Goal: Navigation & Orientation: Find specific page/section

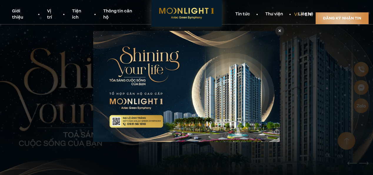
click at [281, 31] on icon at bounding box center [280, 31] width 3 height 4
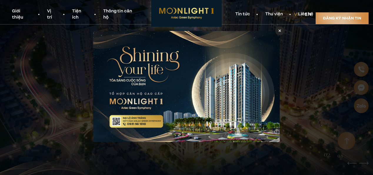
click at [280, 32] on icon at bounding box center [280, 30] width 3 height 3
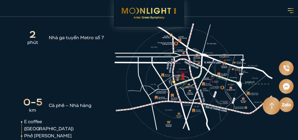
scroll to position [627, 0]
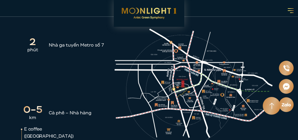
drag, startPoint x: 182, startPoint y: 76, endPoint x: 147, endPoint y: 74, distance: 34.8
click at [148, 74] on icon at bounding box center [195, 86] width 166 height 187
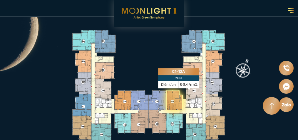
scroll to position [839, 0]
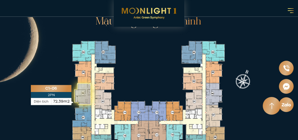
click at [85, 83] on icon at bounding box center [82, 94] width 17 height 22
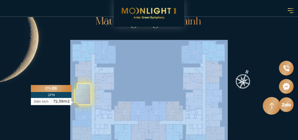
click at [85, 83] on icon at bounding box center [82, 94] width 17 height 22
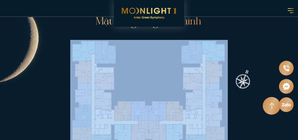
click at [162, 57] on icon at bounding box center [148, 98] width 177 height 132
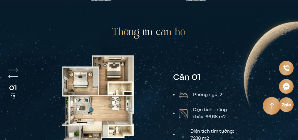
scroll to position [1027, 0]
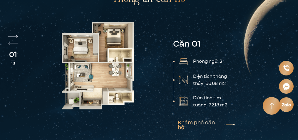
click at [233, 120] on link "Khám phá căn hộ" at bounding box center [206, 124] width 57 height 9
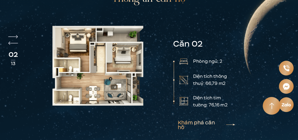
click at [233, 120] on link "Khám phá căn hộ" at bounding box center [206, 124] width 57 height 9
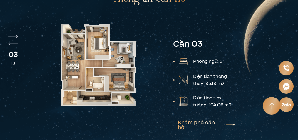
click at [232, 120] on link "Khám phá căn hộ" at bounding box center [206, 124] width 57 height 9
click at [230, 120] on link "Khám phá căn hộ" at bounding box center [206, 124] width 57 height 9
click at [267, 107] on div at bounding box center [272, 106] width 18 height 18
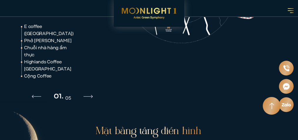
scroll to position [706, 0]
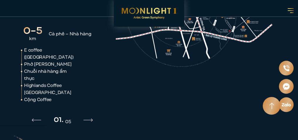
click at [90, 118] on img "Next slide" at bounding box center [88, 120] width 9 height 4
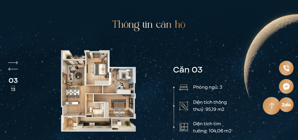
scroll to position [1012, 0]
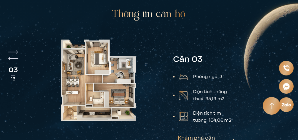
click at [234, 135] on link "Khám phá căn hộ" at bounding box center [206, 139] width 57 height 9
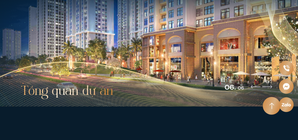
scroll to position [377, 0]
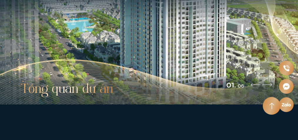
click at [253, 86] on div "01. 06" at bounding box center [250, 88] width 47 height 11
click at [269, 85] on img "Next slide" at bounding box center [268, 85] width 10 height 4
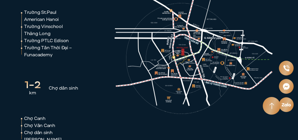
scroll to position [777, 0]
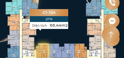
scroll to position [1115, 0]
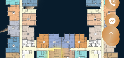
drag, startPoint x: 76, startPoint y: 40, endPoint x: 58, endPoint y: 40, distance: 17.9
click at [58, 40] on icon at bounding box center [61, 32] width 129 height 97
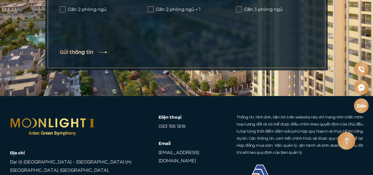
scroll to position [2272, 0]
